Goal: Information Seeking & Learning: Understand process/instructions

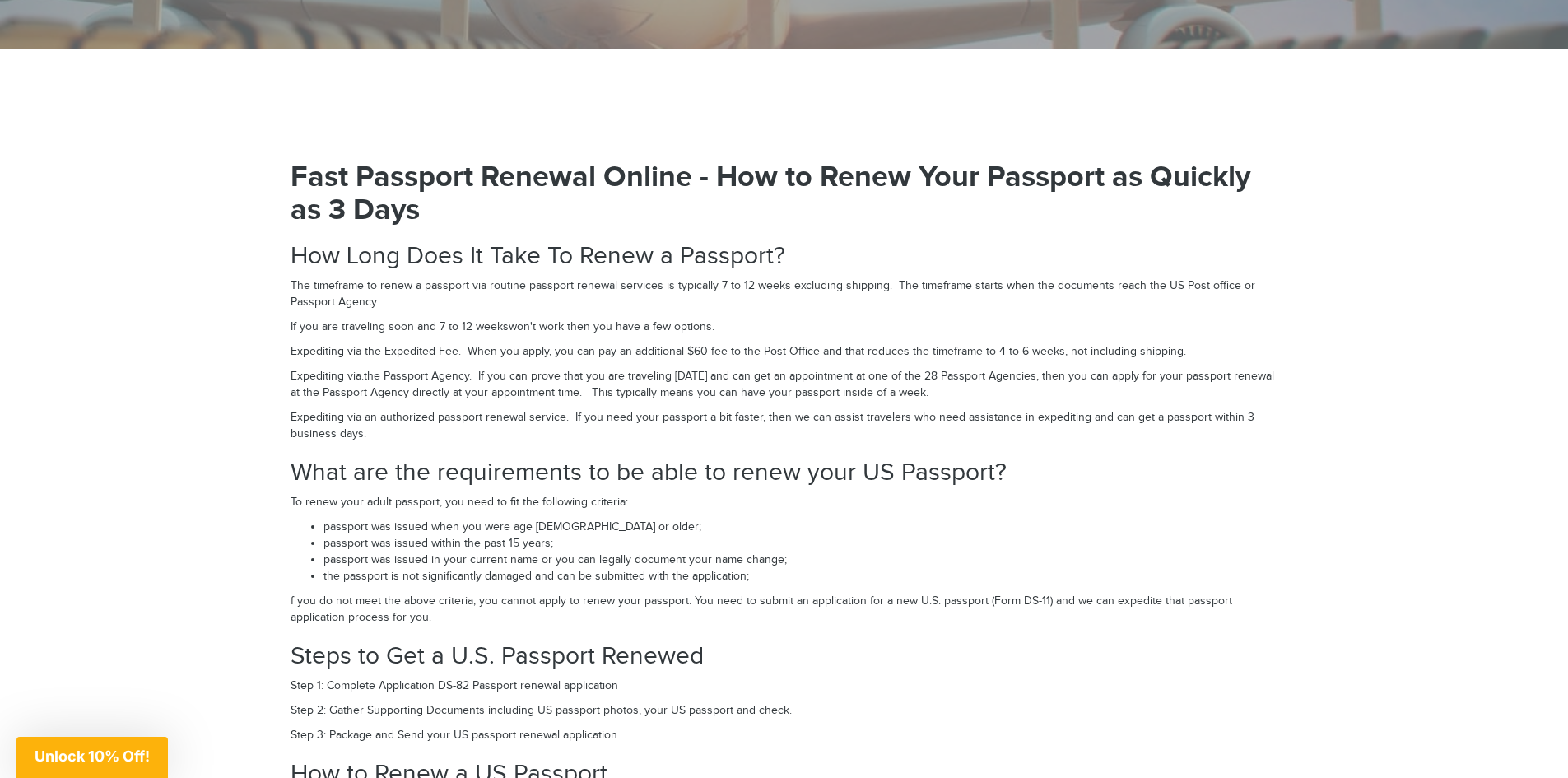
scroll to position [2307, 0]
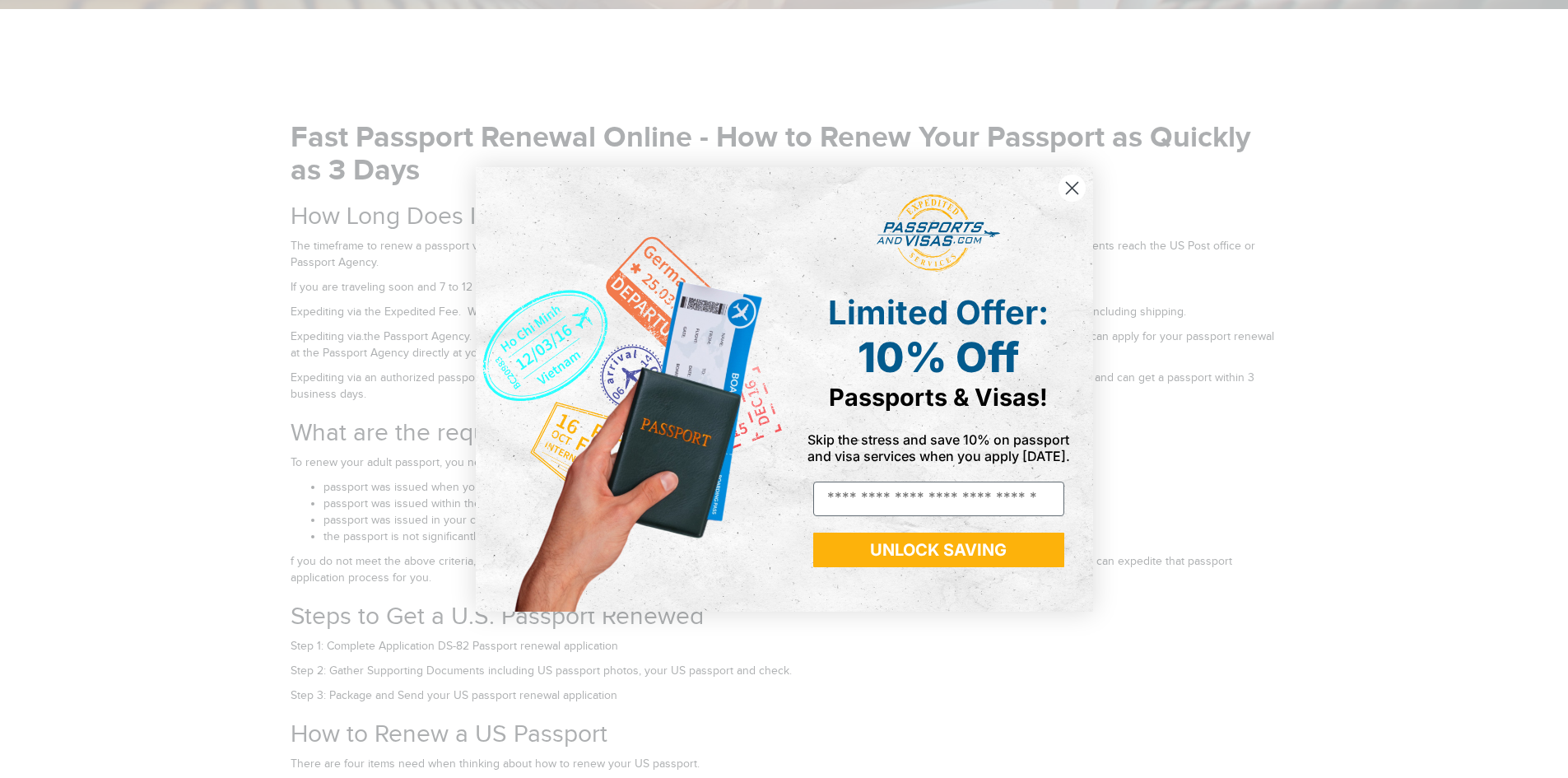
click at [1079, 178] on circle "Close dialog" at bounding box center [1072, 188] width 27 height 27
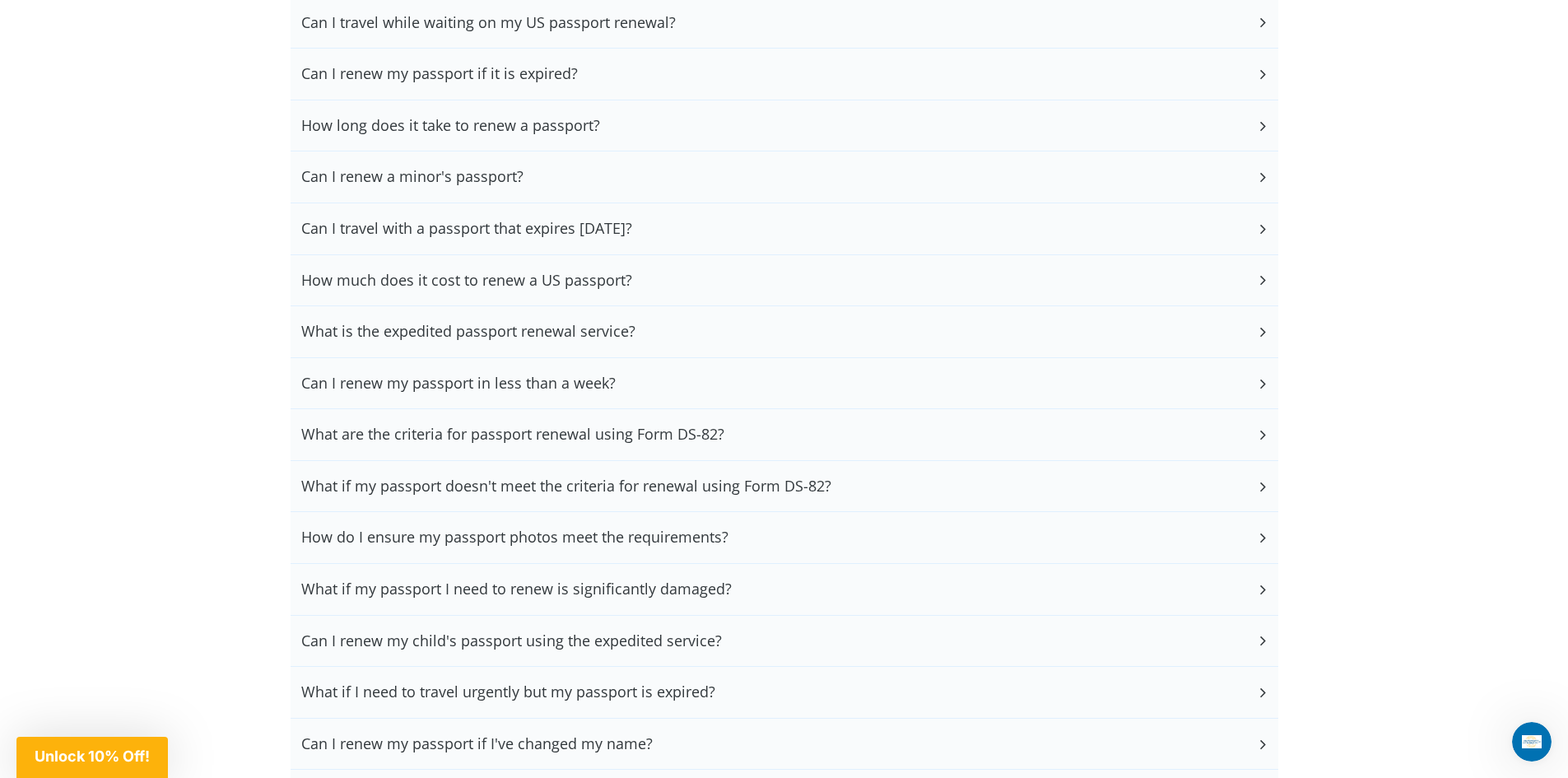
scroll to position [3949, 0]
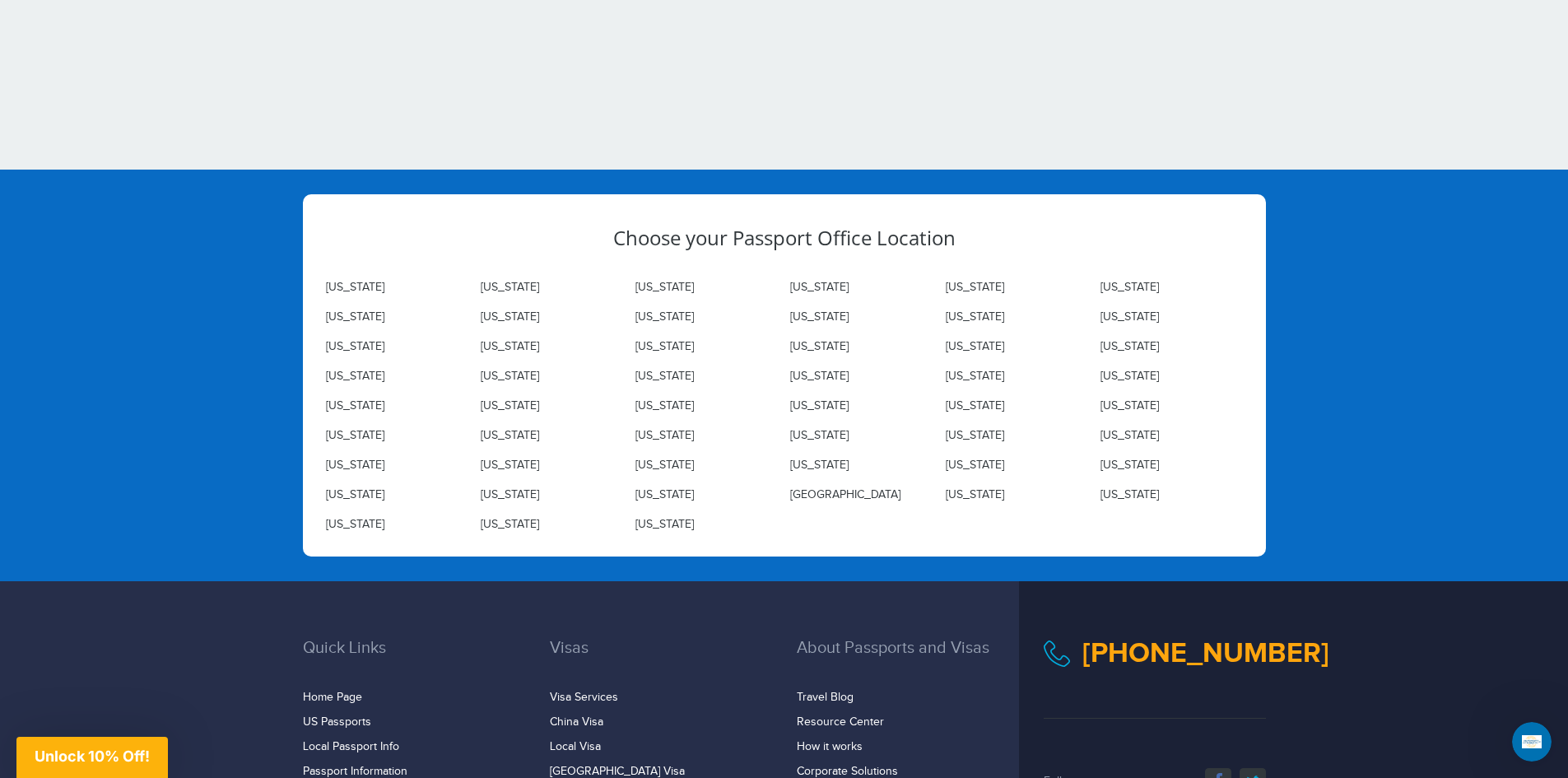
scroll to position [5232, 0]
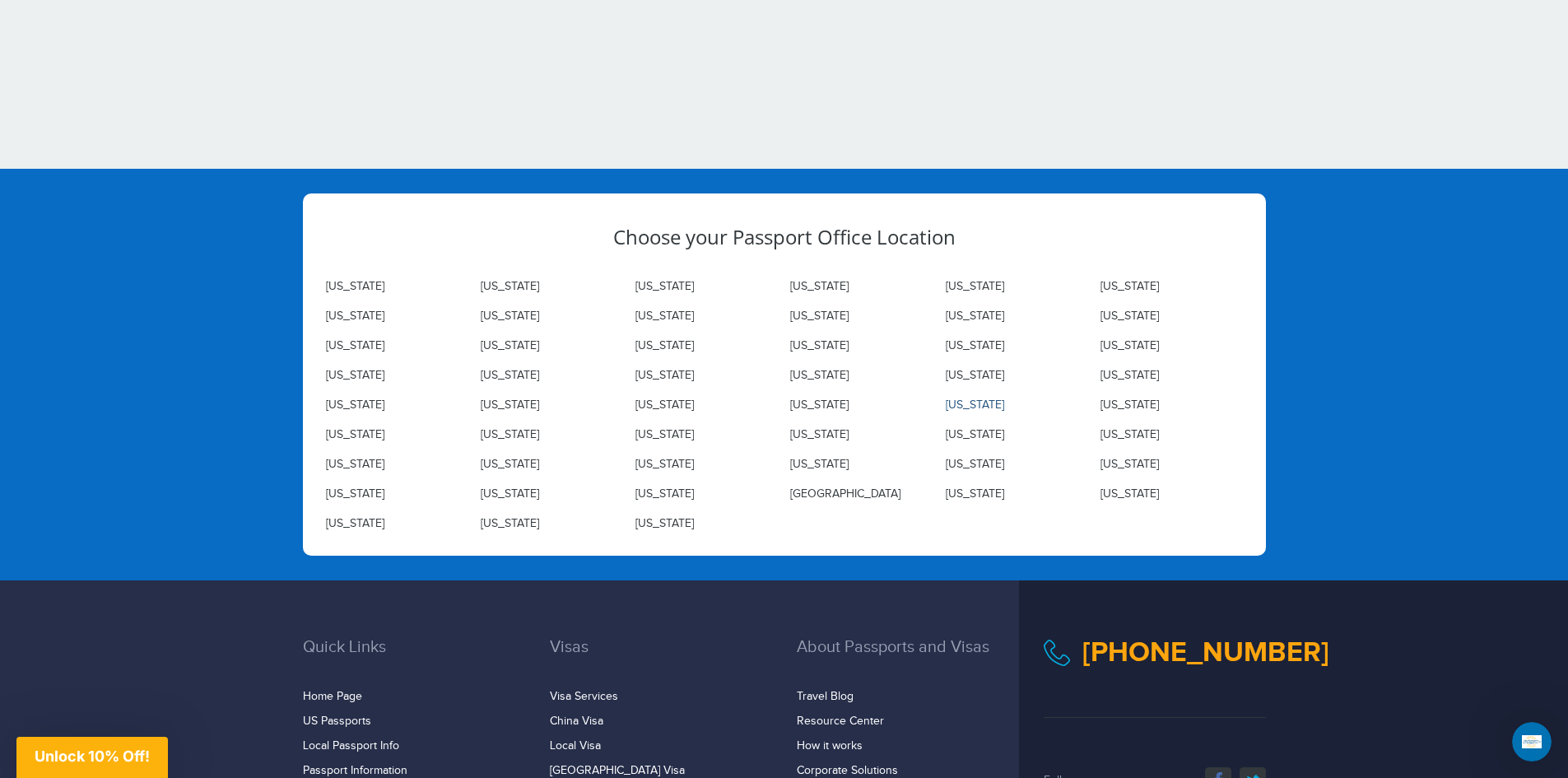
click at [997, 406] on link "New Hampshire" at bounding box center [975, 405] width 58 height 14
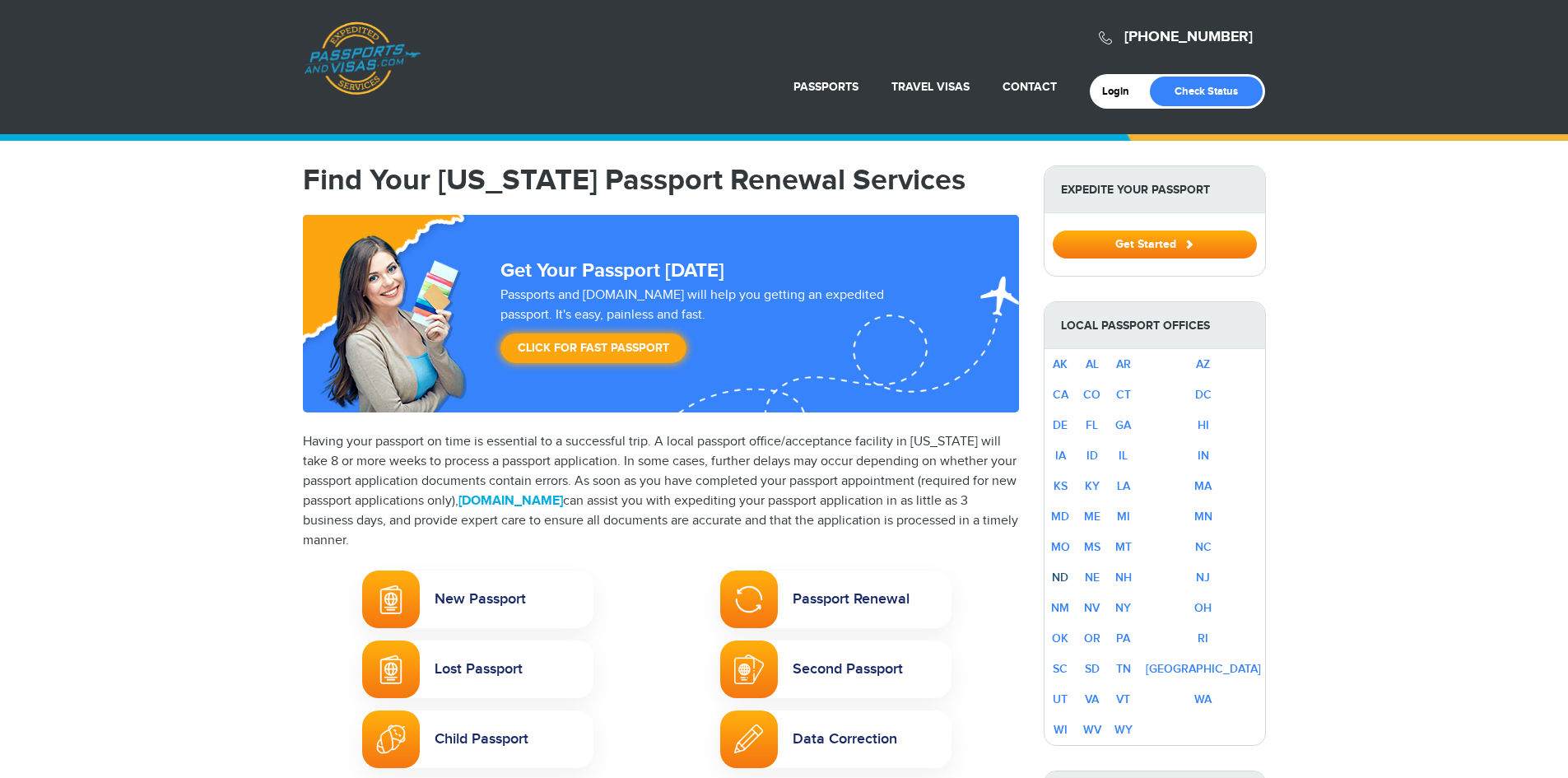
select select "**********"
click at [860, 627] on link "Passport Renewal" at bounding box center [836, 600] width 231 height 58
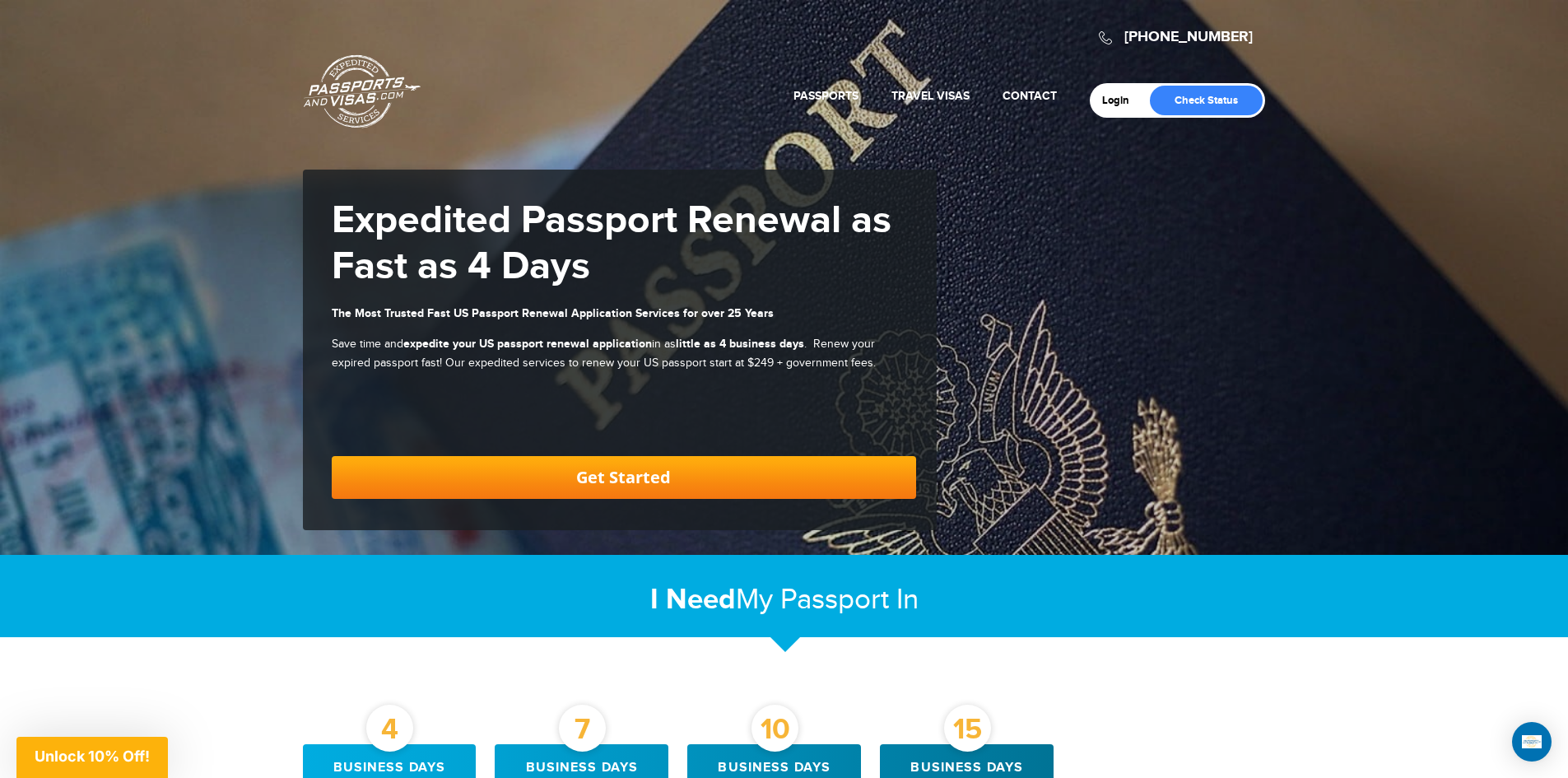
click at [1243, 174] on div "720-881-0280 Passports & Visas.com Login Check Status Passports Passport Renewa…" at bounding box center [784, 278] width 1568 height 555
